Goal: Information Seeking & Learning: Learn about a topic

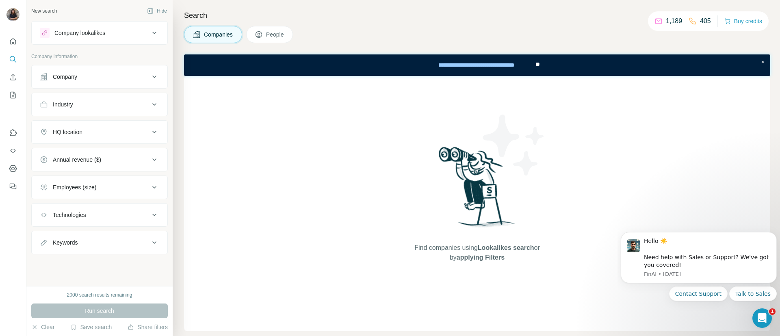
click at [107, 78] on div "Company" at bounding box center [95, 77] width 110 height 8
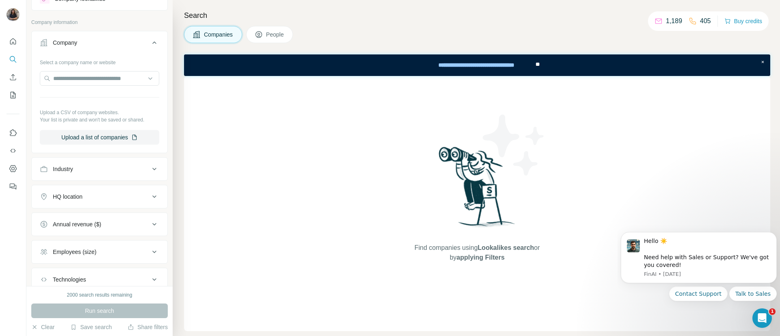
scroll to position [34, 0]
click at [85, 79] on input "text" at bounding box center [99, 78] width 119 height 15
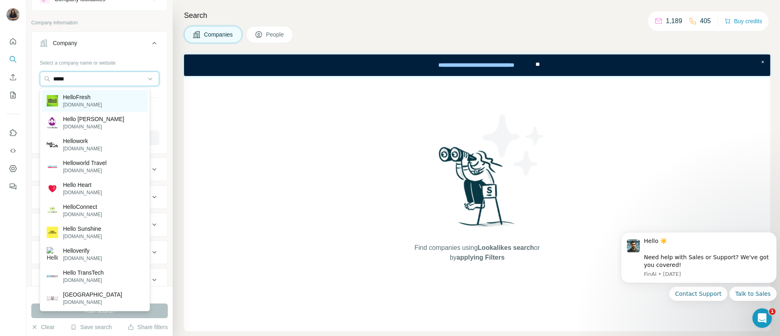
type input "*****"
click at [90, 97] on p "HelloFresh" at bounding box center [82, 97] width 39 height 8
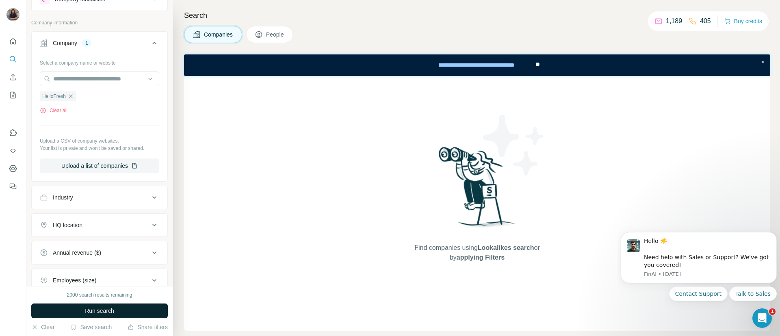
click at [114, 298] on span "Run search" at bounding box center [99, 311] width 29 height 8
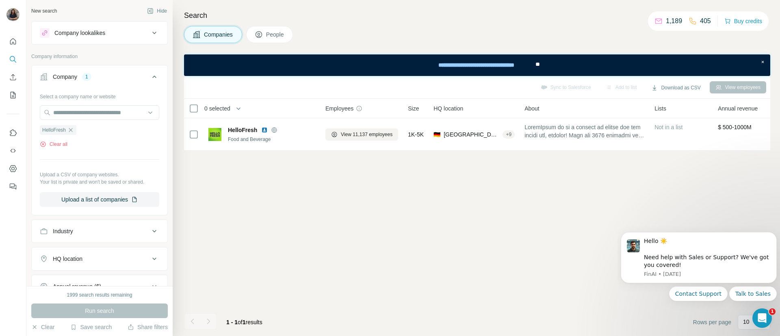
scroll to position [19, 0]
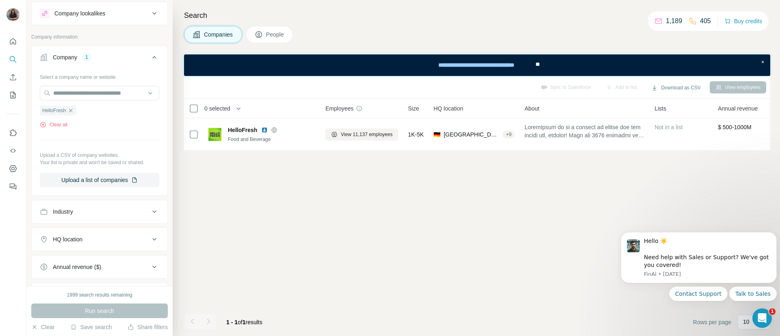
click at [275, 28] on button "People" at bounding box center [269, 34] width 47 height 17
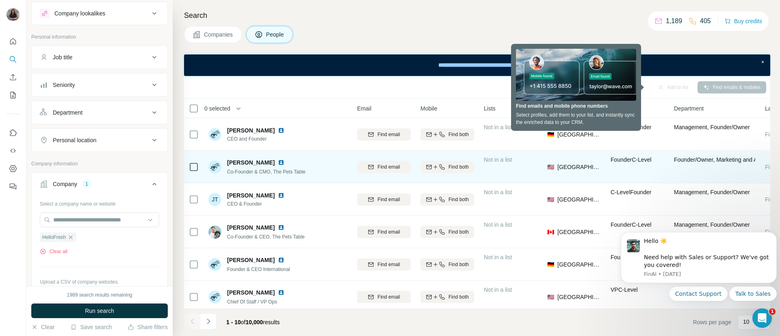
scroll to position [0, 61]
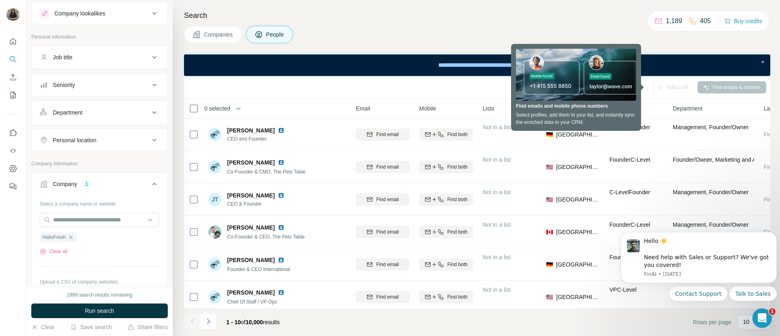
click at [481, 86] on div "Sync to Salesforce Add to list Find emails & mobiles" at bounding box center [477, 87] width 578 height 14
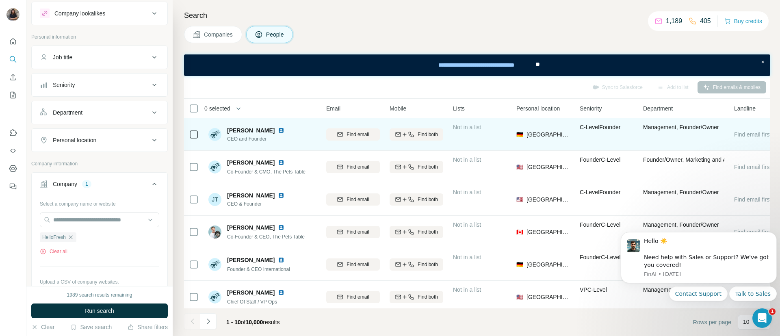
scroll to position [0, 0]
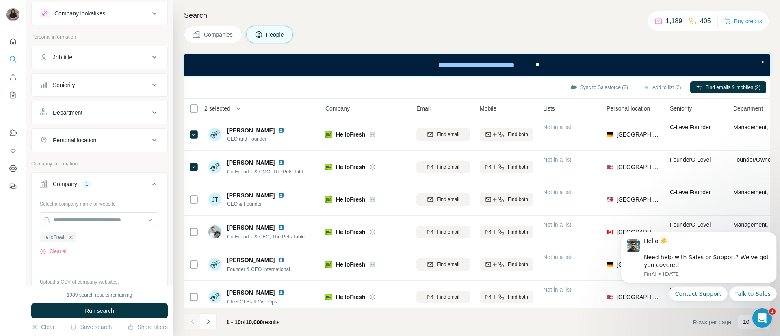
click at [225, 37] on span "Companies" at bounding box center [219, 34] width 30 height 8
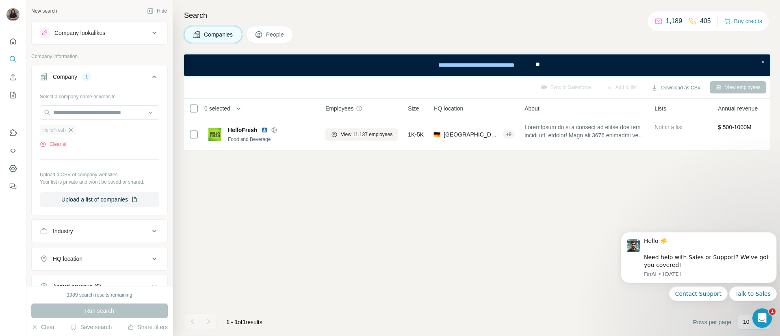
click at [73, 129] on icon "button" at bounding box center [70, 130] width 6 height 6
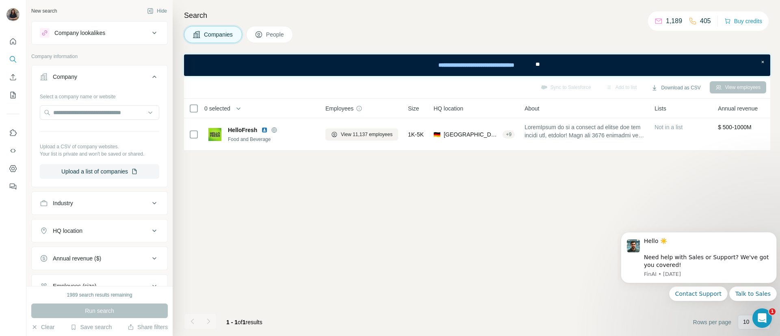
click at [84, 37] on div "Company lookalikes" at bounding box center [95, 33] width 110 height 10
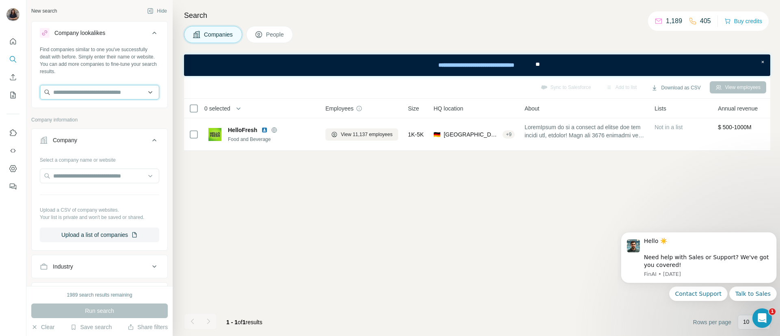
click at [76, 86] on input "text" at bounding box center [99, 92] width 119 height 15
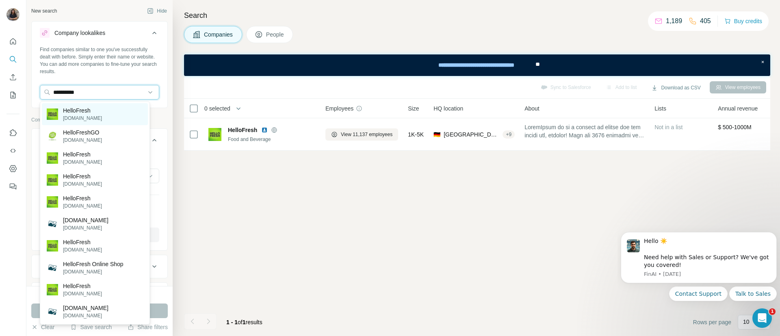
type input "**********"
click at [76, 113] on p "HelloFresh" at bounding box center [82, 110] width 39 height 8
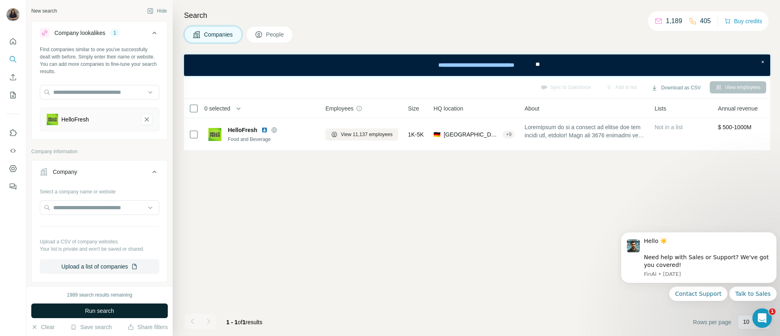
click at [89, 298] on span "Run search" at bounding box center [99, 311] width 29 height 8
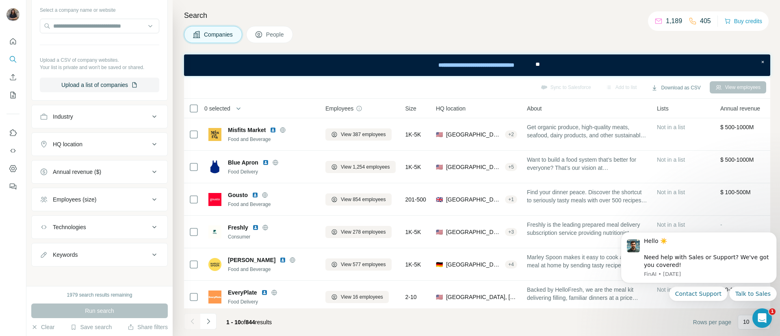
scroll to position [182, 0]
click at [80, 144] on button "HQ location" at bounding box center [100, 143] width 136 height 19
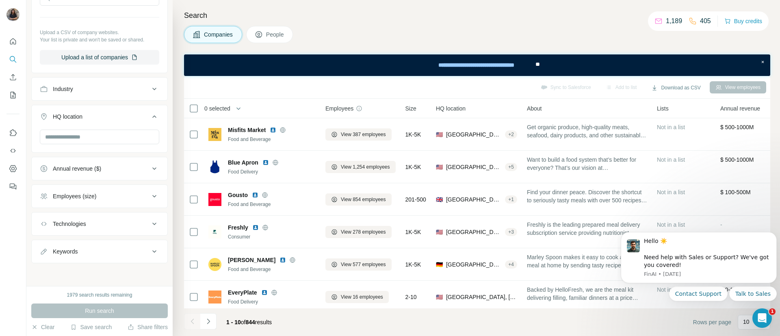
click at [86, 233] on button "Technologies" at bounding box center [100, 223] width 136 height 19
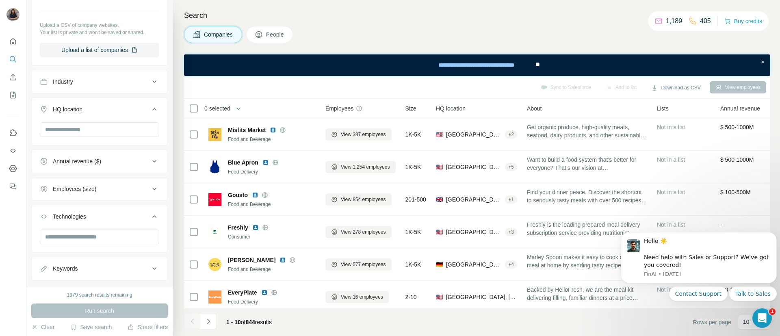
scroll to position [241, 0]
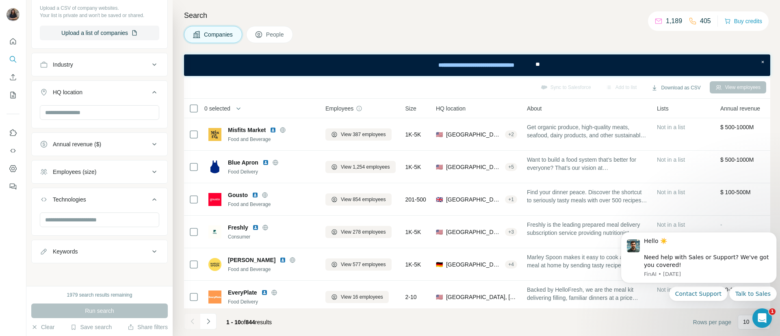
click at [76, 251] on div "Keywords" at bounding box center [65, 251] width 25 height 8
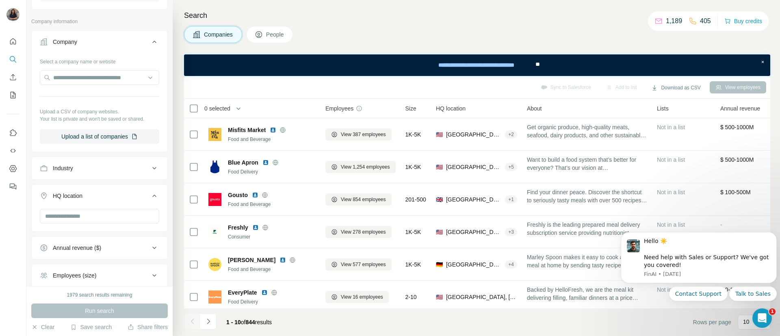
scroll to position [49, 0]
